Goal: Task Accomplishment & Management: Use online tool/utility

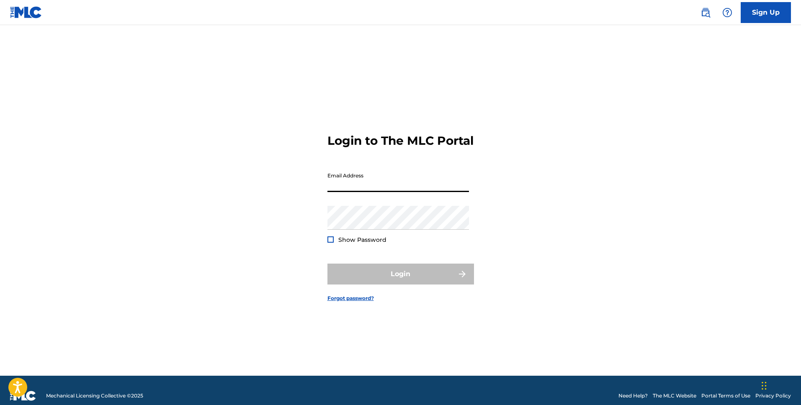
click at [388, 191] on input "Email Address" at bounding box center [398, 180] width 142 height 24
click at [315, 225] on div "Login to The MLC Portal Email Address Password Show Password Login Forgot passw…" at bounding box center [401, 211] width 586 height 330
click at [325, 225] on div "Login to The MLC Portal Email Address Password Show Password Login Forgot passw…" at bounding box center [401, 211] width 586 height 330
type input "[EMAIL_ADDRESS][DOMAIN_NAME]"
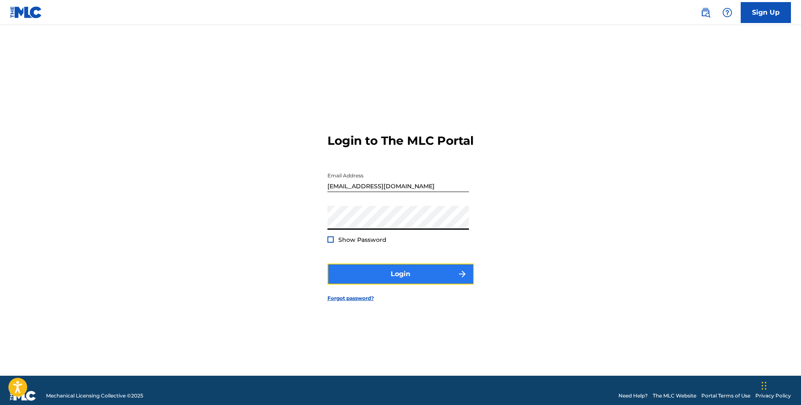
click at [359, 285] on button "Login" at bounding box center [400, 274] width 147 height 21
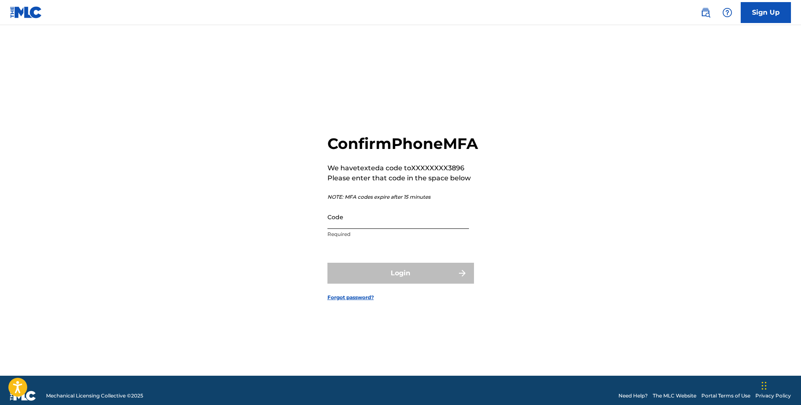
click at [450, 217] on input "Code" at bounding box center [398, 217] width 142 height 24
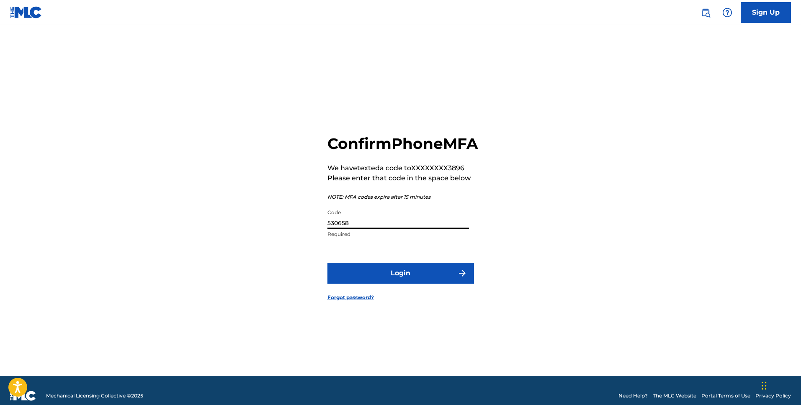
type input "530658"
click at [327, 263] on button "Login" at bounding box center [400, 273] width 147 height 21
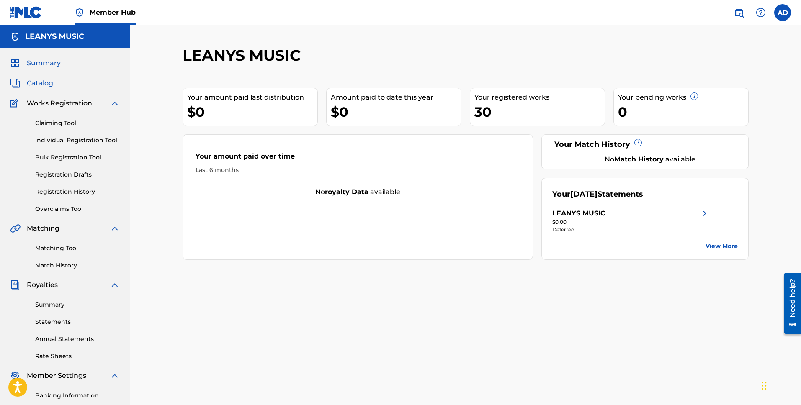
click at [31, 84] on span "Catalog" at bounding box center [40, 83] width 26 height 10
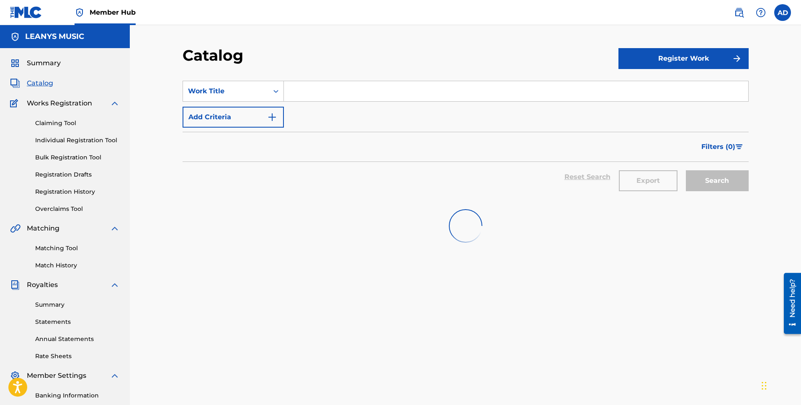
click at [86, 163] on div "Claiming Tool Individual Registration Tool Bulk Registration Tool Registration …" at bounding box center [65, 160] width 110 height 105
click at [79, 172] on link "Registration Drafts" at bounding box center [77, 174] width 85 height 9
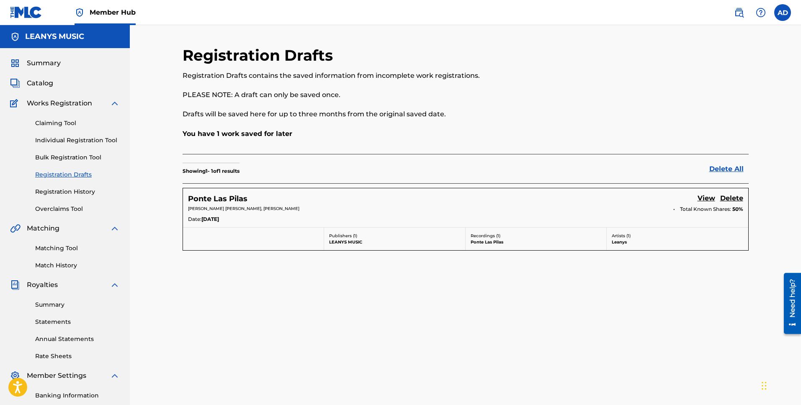
click at [71, 128] on div "Claiming Tool Individual Registration Tool Bulk Registration Tool Registration …" at bounding box center [65, 160] width 110 height 105
click at [69, 141] on link "Individual Registration Tool" at bounding box center [77, 140] width 85 height 9
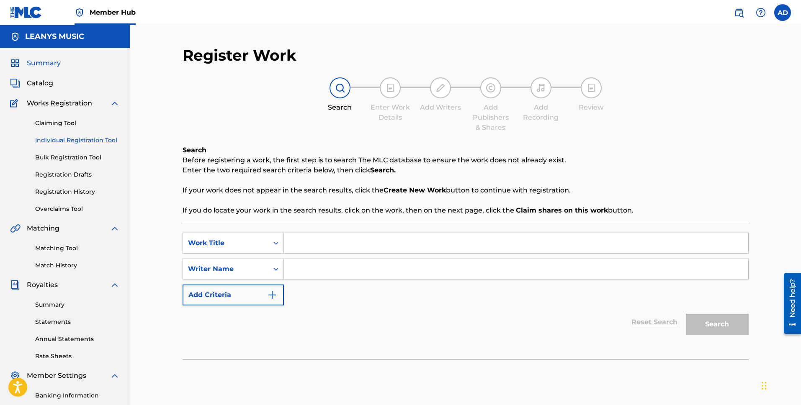
click at [40, 67] on span "Summary" at bounding box center [44, 63] width 34 height 10
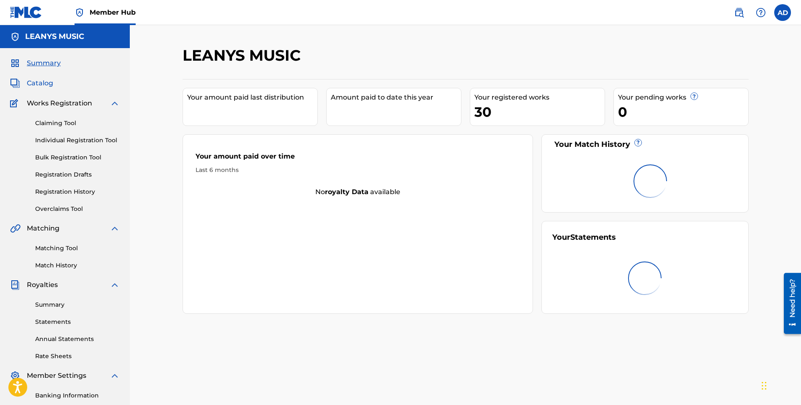
click at [36, 80] on span "Catalog" at bounding box center [40, 83] width 26 height 10
